Goal: Information Seeking & Learning: Stay updated

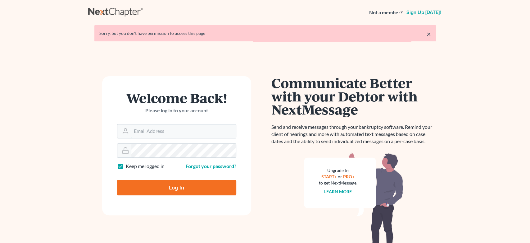
type input "[EMAIL_ADDRESS][DOMAIN_NAME]"
click at [174, 187] on input "Log In" at bounding box center [176, 188] width 119 height 16
type input "Thinking..."
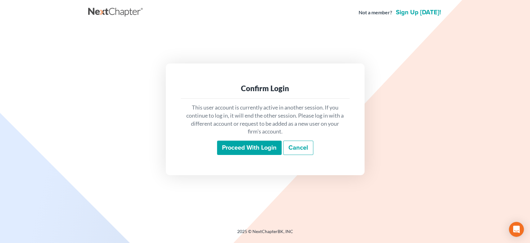
click at [231, 150] on input "Proceed with login" at bounding box center [249, 147] width 65 height 14
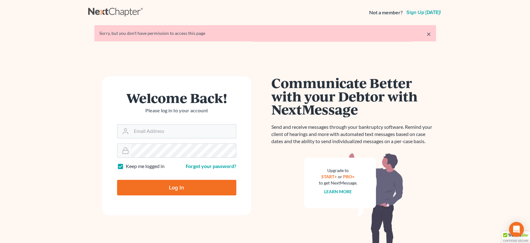
type input "[EMAIL_ADDRESS][DOMAIN_NAME]"
click at [186, 193] on input "Log In" at bounding box center [176, 188] width 119 height 16
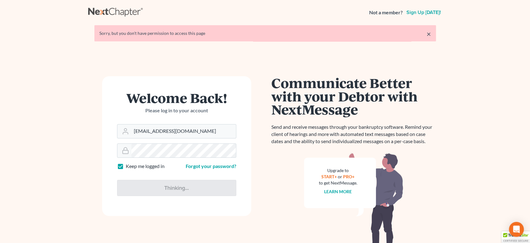
type input "Thinking..."
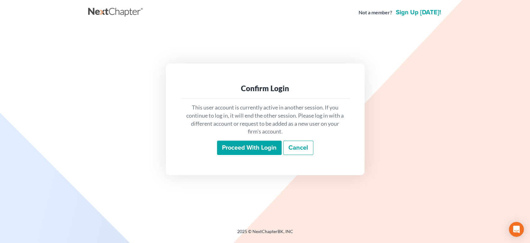
click at [241, 148] on input "Proceed with login" at bounding box center [249, 147] width 65 height 14
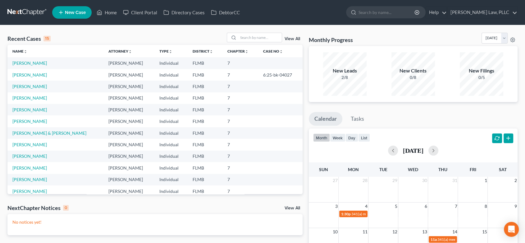
click at [297, 208] on link "View All" at bounding box center [293, 208] width 16 height 4
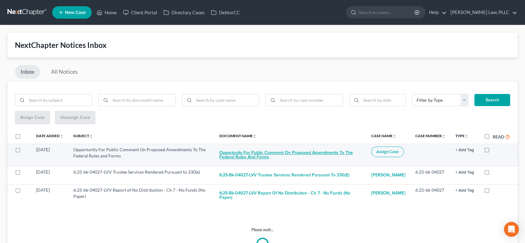
click at [283, 154] on button "Opportunity For Public Comment On Proposed Amendments To The Federal Rules and …" at bounding box center [290, 154] width 142 height 17
checkbox input "true"
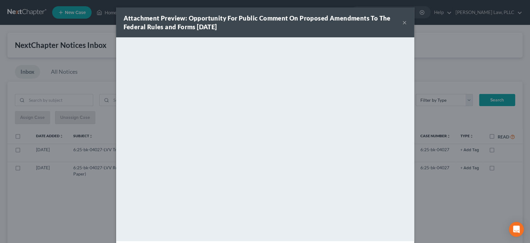
click at [403, 21] on button "×" at bounding box center [405, 22] width 4 height 7
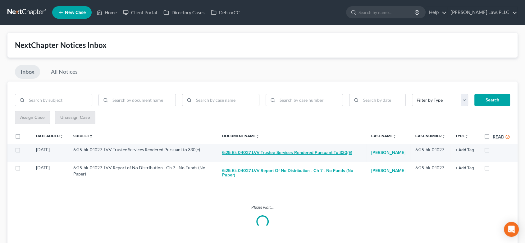
click at [291, 153] on button "6:25-bk-04027-LVV Trustee Services Rendered Pursuant to 330(e)" at bounding box center [287, 152] width 130 height 12
checkbox input "true"
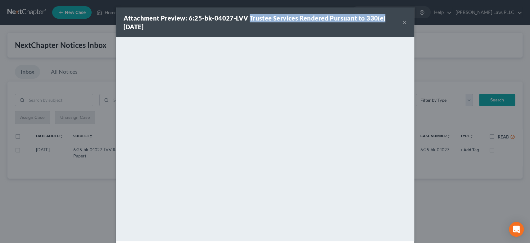
drag, startPoint x: 245, startPoint y: 18, endPoint x: 380, endPoint y: 17, distance: 135.1
click at [380, 17] on div "Attachment Preview: 6:25-bk-04027-LVV Trustee Services Rendered Pursuant to 330…" at bounding box center [263, 22] width 279 height 17
copy strong "Trustee Services Rendered Pursuant to 330(e)"
drag, startPoint x: 402, startPoint y: 24, endPoint x: 399, endPoint y: 32, distance: 8.7
click at [403, 24] on button "×" at bounding box center [405, 22] width 4 height 7
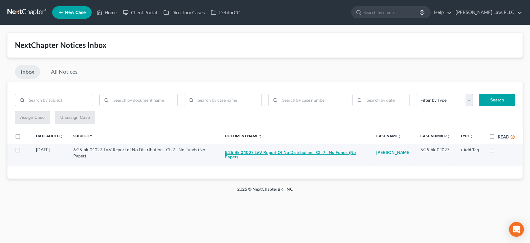
click at [299, 152] on button "6:25-bk-04027-LVV Report of No Distribution - Ch 7 - No Funds (No Paper)" at bounding box center [296, 154] width 142 height 17
checkbox input "true"
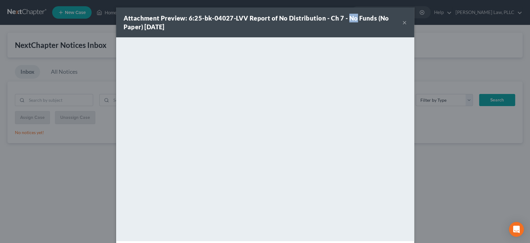
drag, startPoint x: 342, startPoint y: 15, endPoint x: 246, endPoint y: 2, distance: 96.8
click at [349, 9] on div "Attachment Preview: 6:25-bk-04027-LVV Report of No Distribution - Ch 7 - No Fun…" at bounding box center [265, 22] width 298 height 30
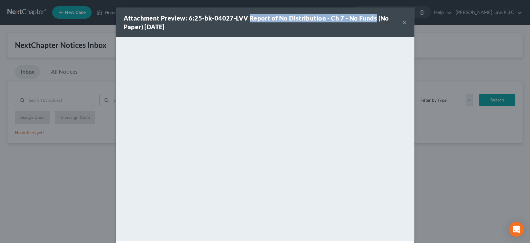
drag, startPoint x: 258, startPoint y: 17, endPoint x: 370, endPoint y: 20, distance: 111.5
click at [370, 20] on strong "Attachment Preview: 6:25-bk-04027-LVV Report of No Distribution - Ch 7 - No Fun…" at bounding box center [257, 22] width 266 height 16
click at [403, 22] on button "×" at bounding box center [405, 22] width 4 height 7
